Goal: Information Seeking & Learning: Find specific fact

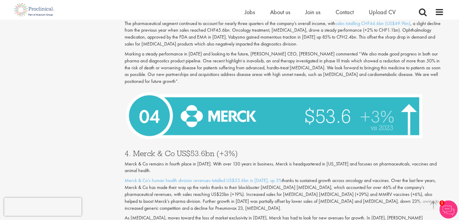
scroll to position [1598, 0]
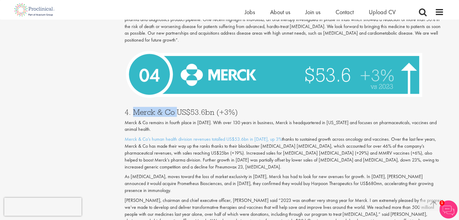
drag, startPoint x: 131, startPoint y: 98, endPoint x: 176, endPoint y: 98, distance: 44.3
click at [176, 108] on h3 "4. Merck & Co US$53.6bn (+3%)" at bounding box center [284, 112] width 319 height 8
copy h3 "Merck & Co"
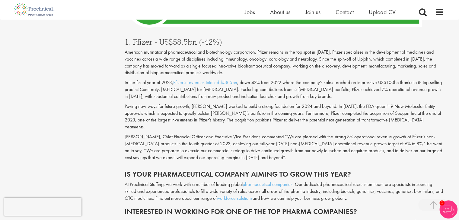
scroll to position [2020, 0]
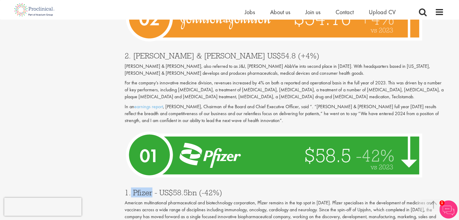
drag, startPoint x: 130, startPoint y: 165, endPoint x: 152, endPoint y: 165, distance: 21.7
click at [152, 189] on h3 "1. Pfizer - US$58.5bn (-42%)" at bounding box center [284, 193] width 319 height 8
copy h3 "Pfizer"
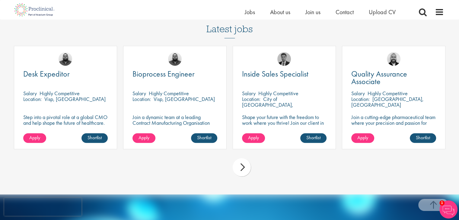
scroll to position [2593, 0]
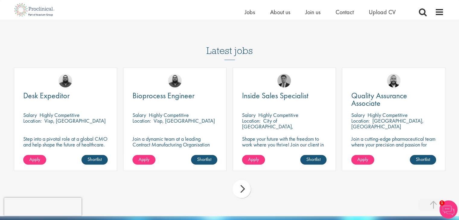
click at [243, 180] on div "next" at bounding box center [241, 189] width 18 height 18
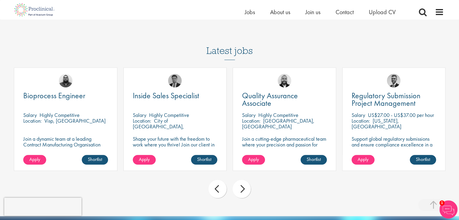
click at [243, 180] on div "next" at bounding box center [241, 189] width 18 height 18
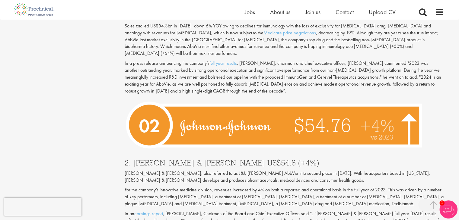
scroll to position [1900, 0]
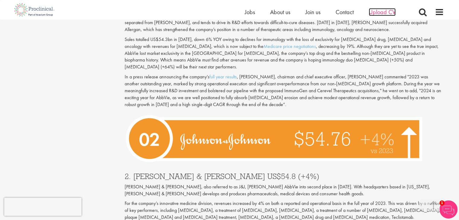
click at [386, 12] on span "Upload CV" at bounding box center [381, 12] width 27 height 8
